Goal: Browse casually: Explore the website without a specific task or goal

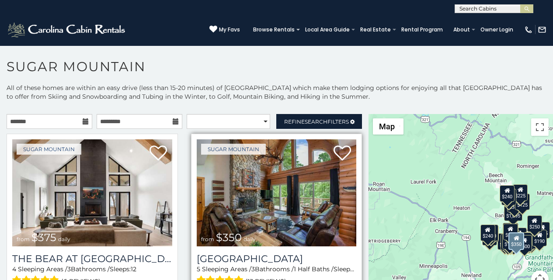
click at [281, 206] on img at bounding box center [277, 192] width 160 height 107
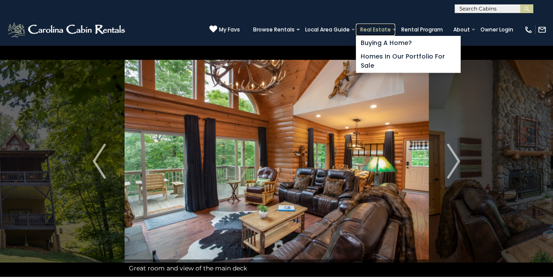
click at [387, 28] on link "Real Estate" at bounding box center [375, 30] width 39 height 12
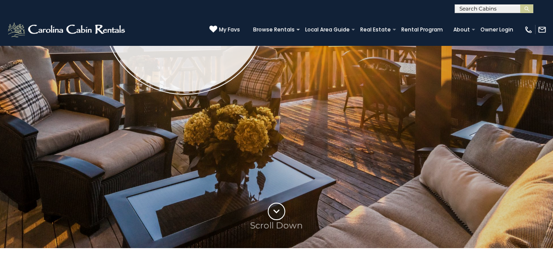
scroll to position [273, 0]
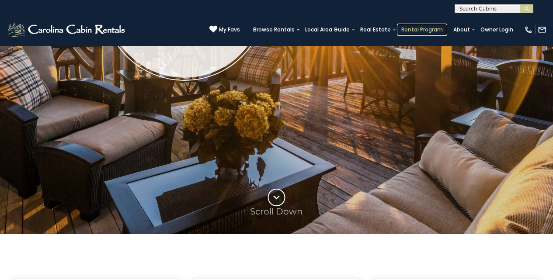
click at [422, 25] on link "Rental Program" at bounding box center [422, 30] width 50 height 12
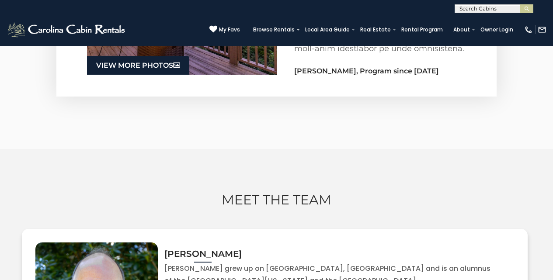
scroll to position [1598, 0]
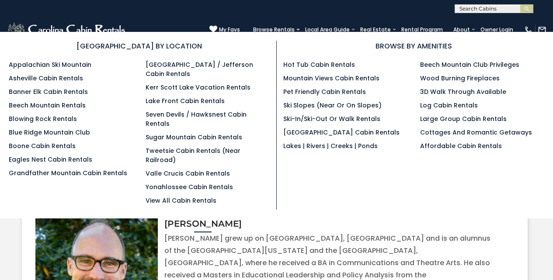
click at [19, 35] on section "BROWSE BY LOCATION Appalachian Ski Mountain Asheville Cabin Rentals Banner Elk …" at bounding box center [276, 125] width 553 height 187
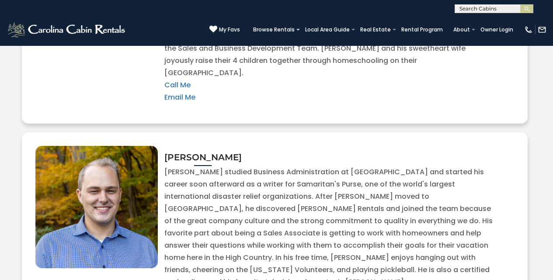
scroll to position [1936, 0]
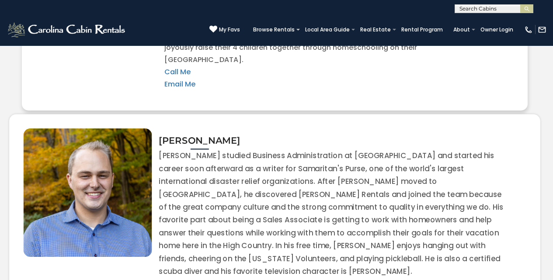
click at [386, 170] on p "Luke studied Business Administration at Liberty University and started his care…" at bounding box center [332, 226] width 346 height 154
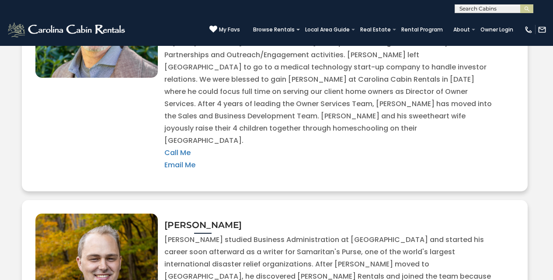
scroll to position [1321, 0]
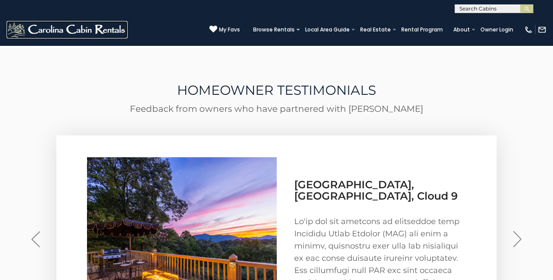
click at [9, 32] on img at bounding box center [67, 29] width 121 height 17
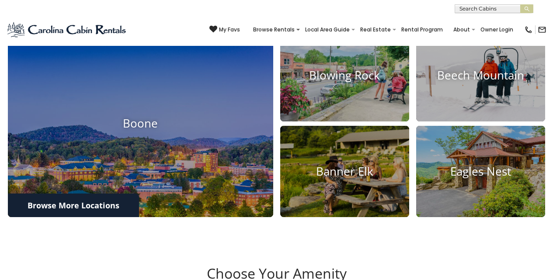
scroll to position [544, 0]
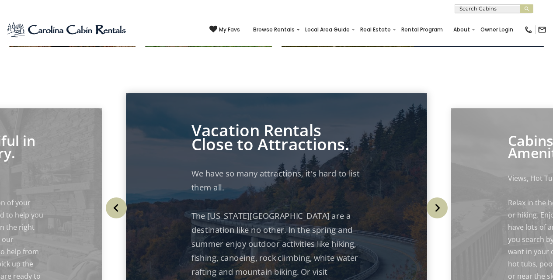
scroll to position [789, 0]
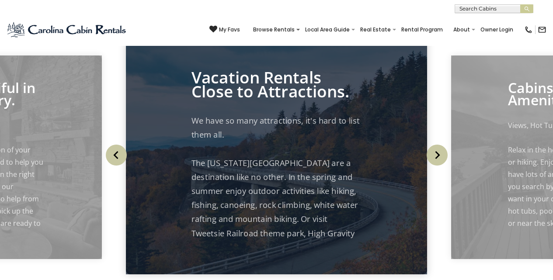
click at [118, 81] on div "Cabins with Amenities Views, Hot Tubs, Game Tables Come see for yourself." at bounding box center [276, 158] width 553 height 274
click at [286, 88] on div "Your Adventure Starts Here Arrival Departure Guests Select Guests Guests - 0 +" at bounding box center [276, 148] width 553 height 1875
click at [284, 106] on div "Your Adventure Starts Here Arrival Departure Guests Select Guests Guests - 0 +" at bounding box center [276, 148] width 553 height 1875
